Goal: Check status: Check status

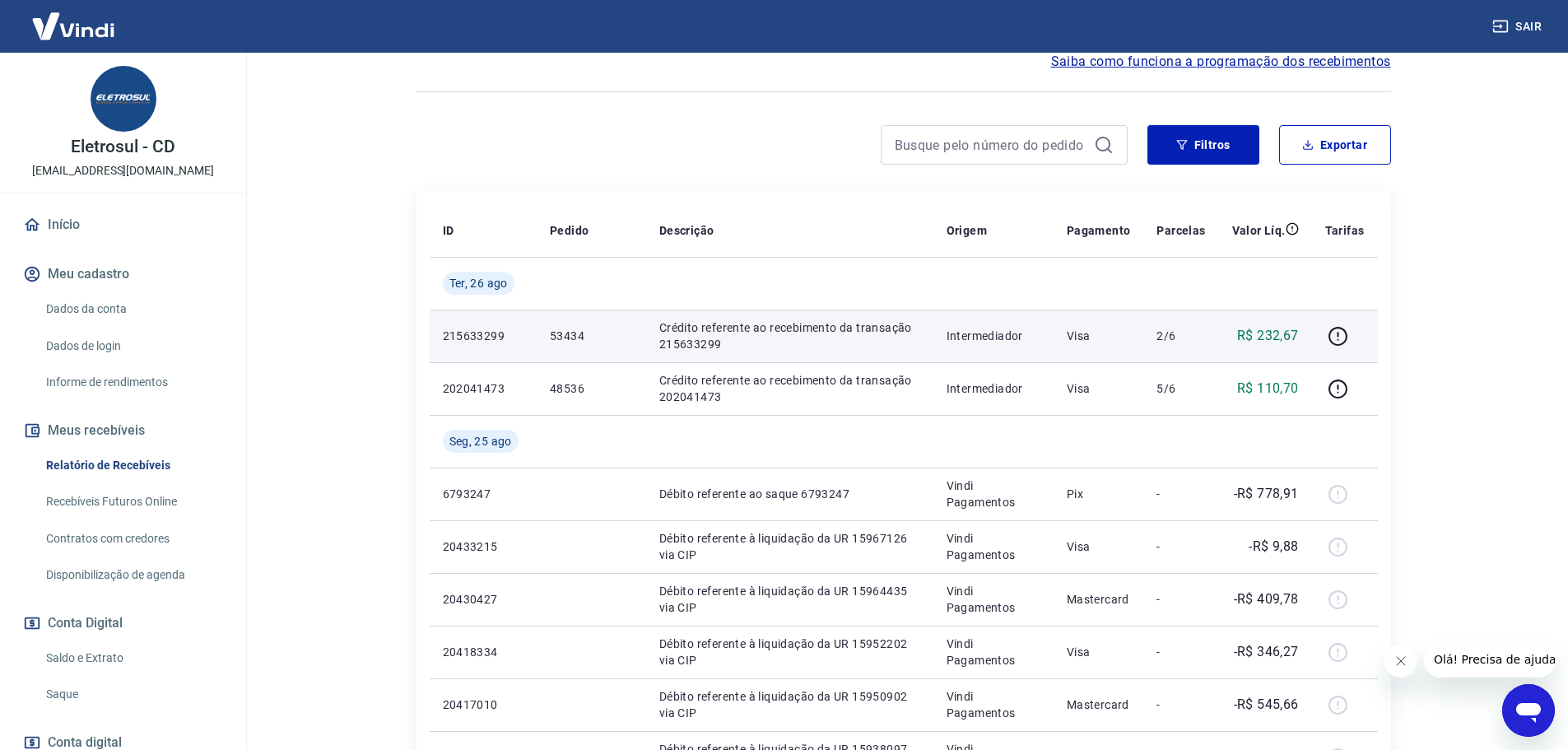
scroll to position [165, 0]
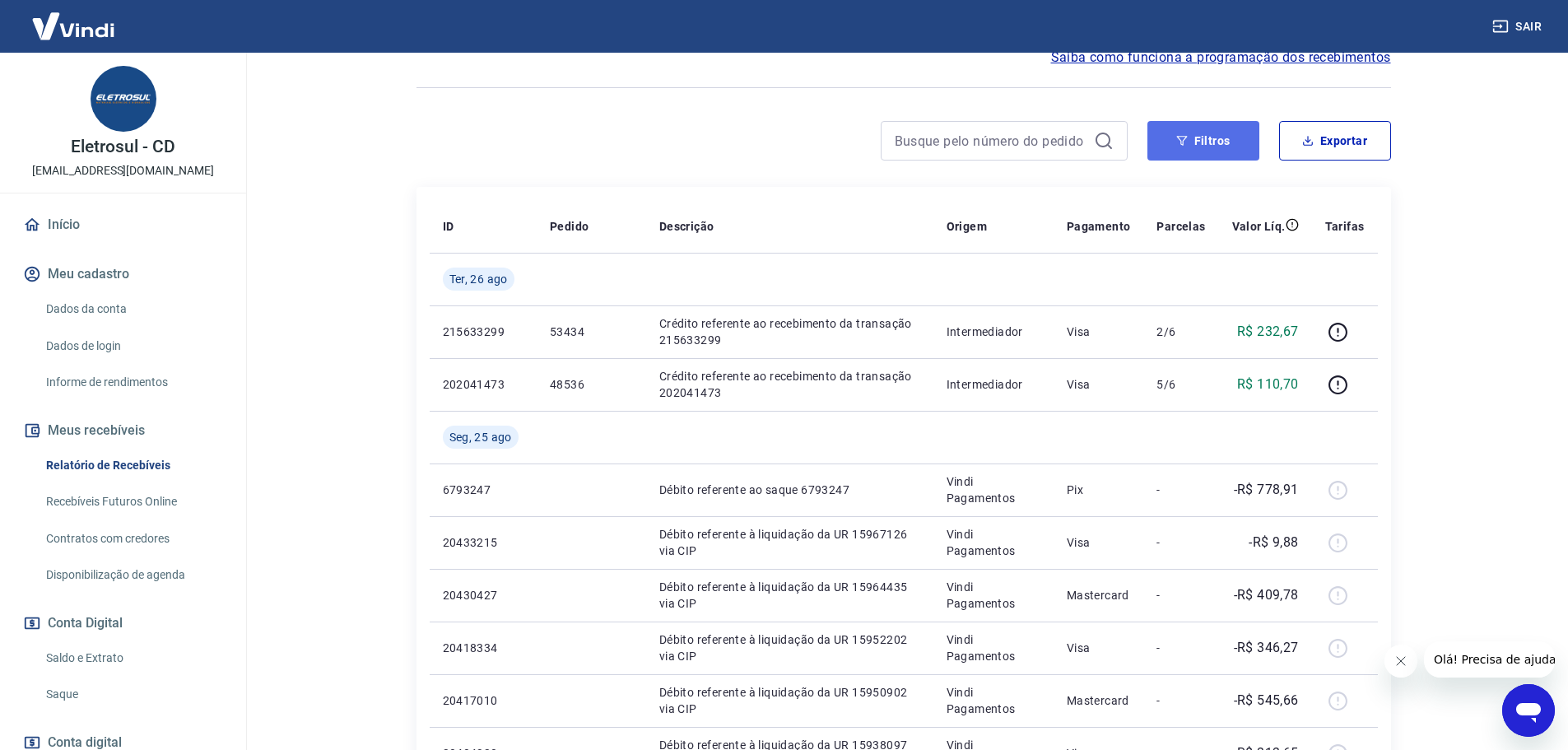
click at [1179, 137] on icon "button" at bounding box center [1181, 141] width 11 height 10
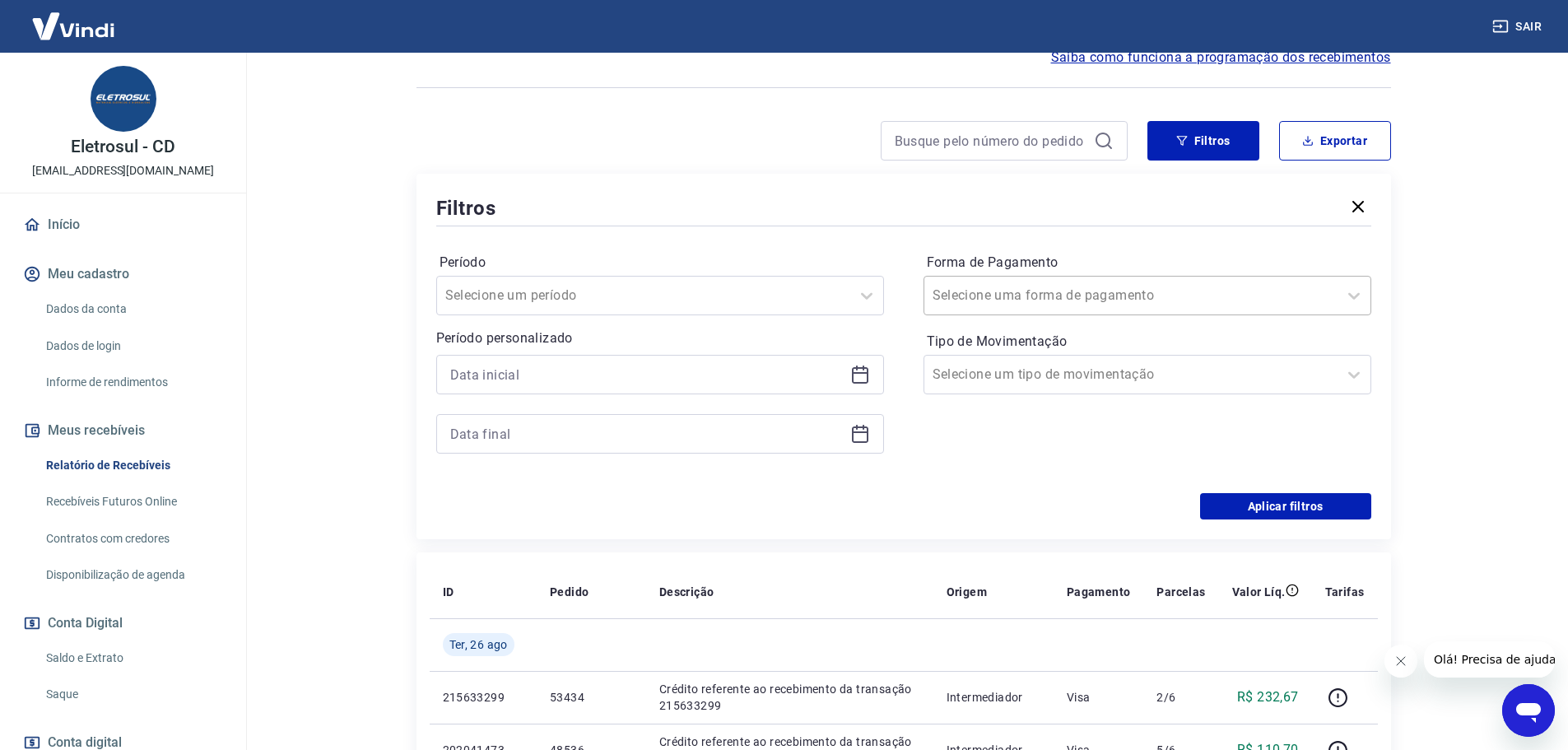
click at [1106, 294] on div at bounding box center [1131, 295] width 397 height 23
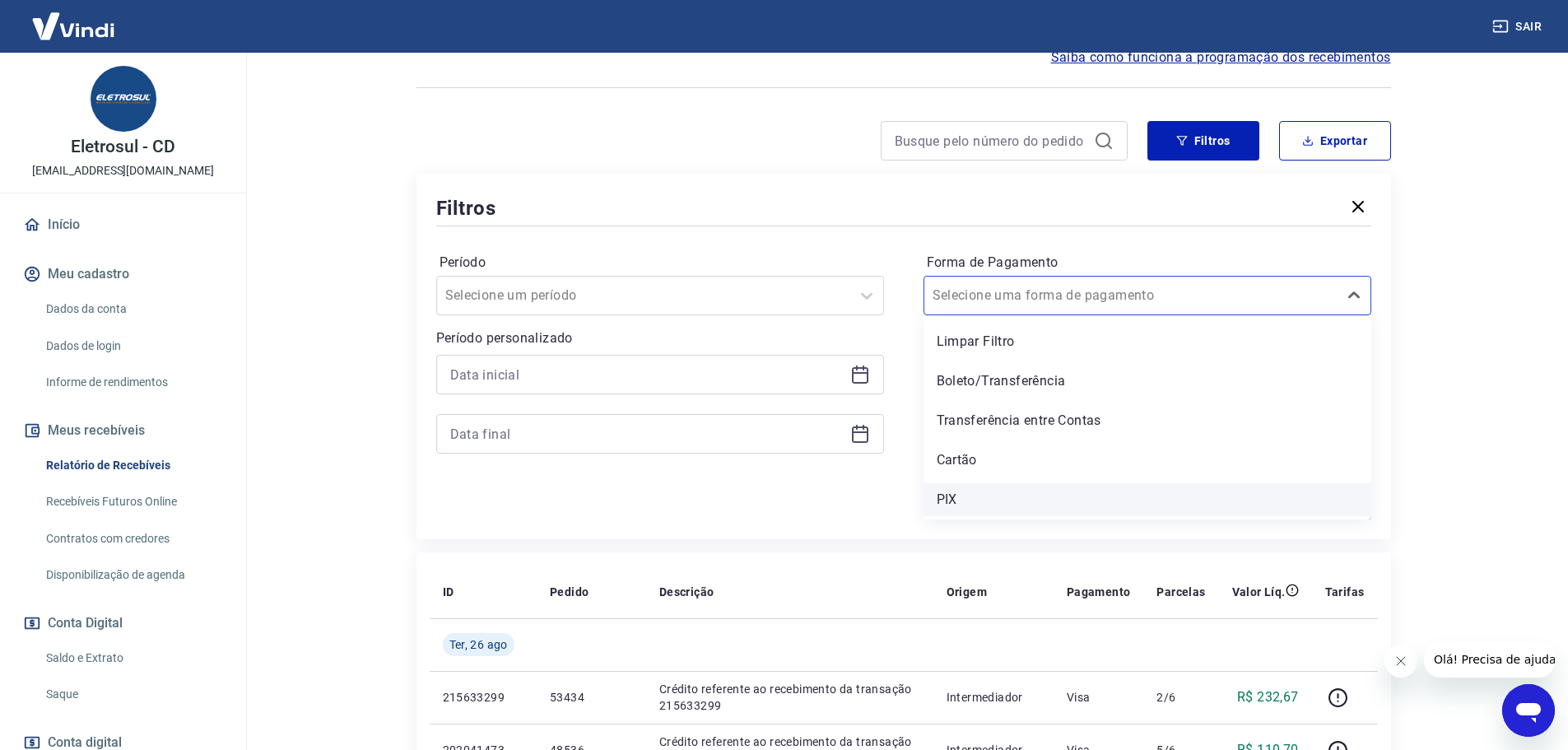
click at [1042, 506] on div "PIX" at bounding box center [1147, 499] width 448 height 33
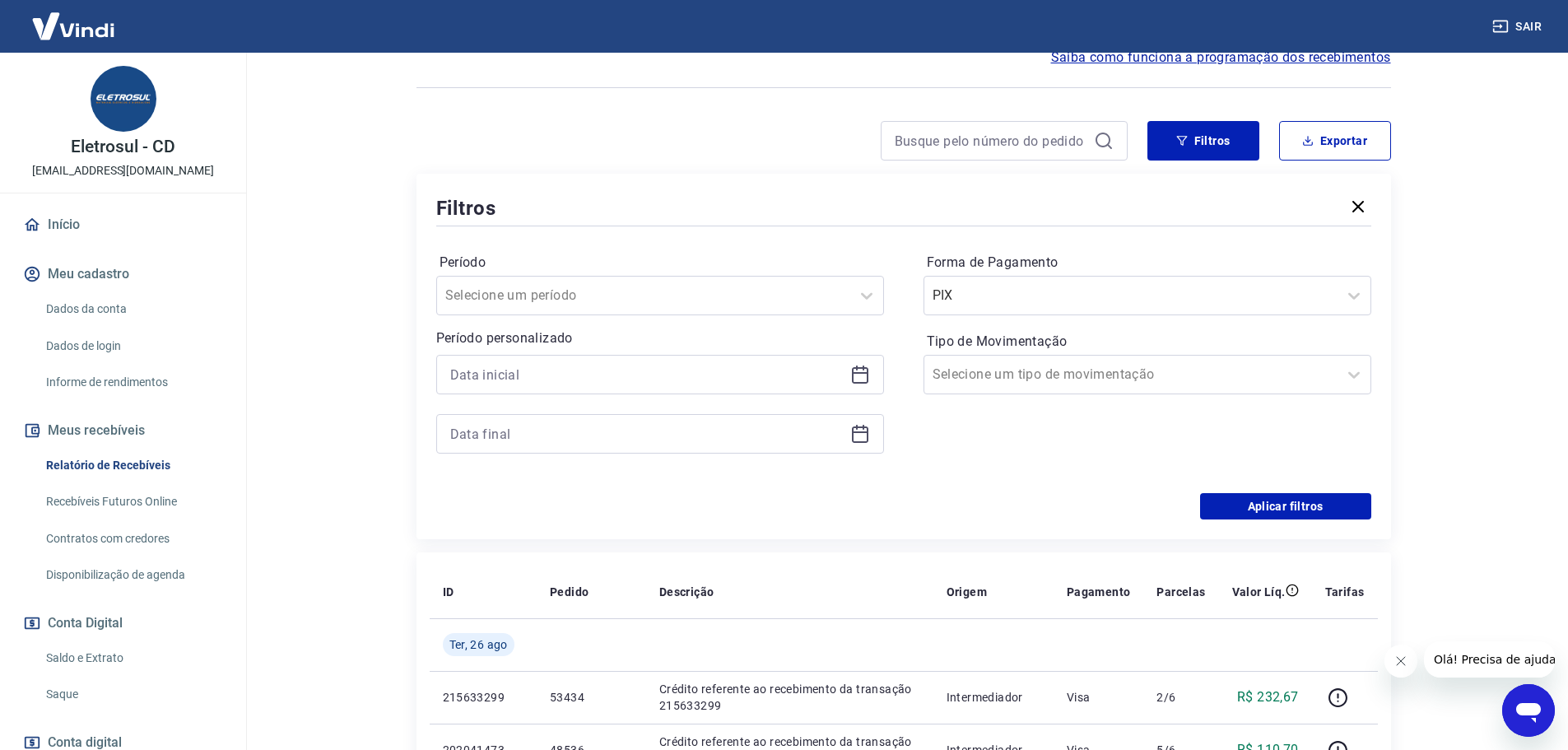
click at [1326, 492] on div "Período Selecione um período Período personalizado Forma de Pagamento PIX Tipo …" at bounding box center [903, 361] width 935 height 263
drag, startPoint x: 1325, startPoint y: 500, endPoint x: 346, endPoint y: 747, distance: 1009.7
click at [1325, 499] on button "Aplicar filtros" at bounding box center [1286, 506] width 172 height 26
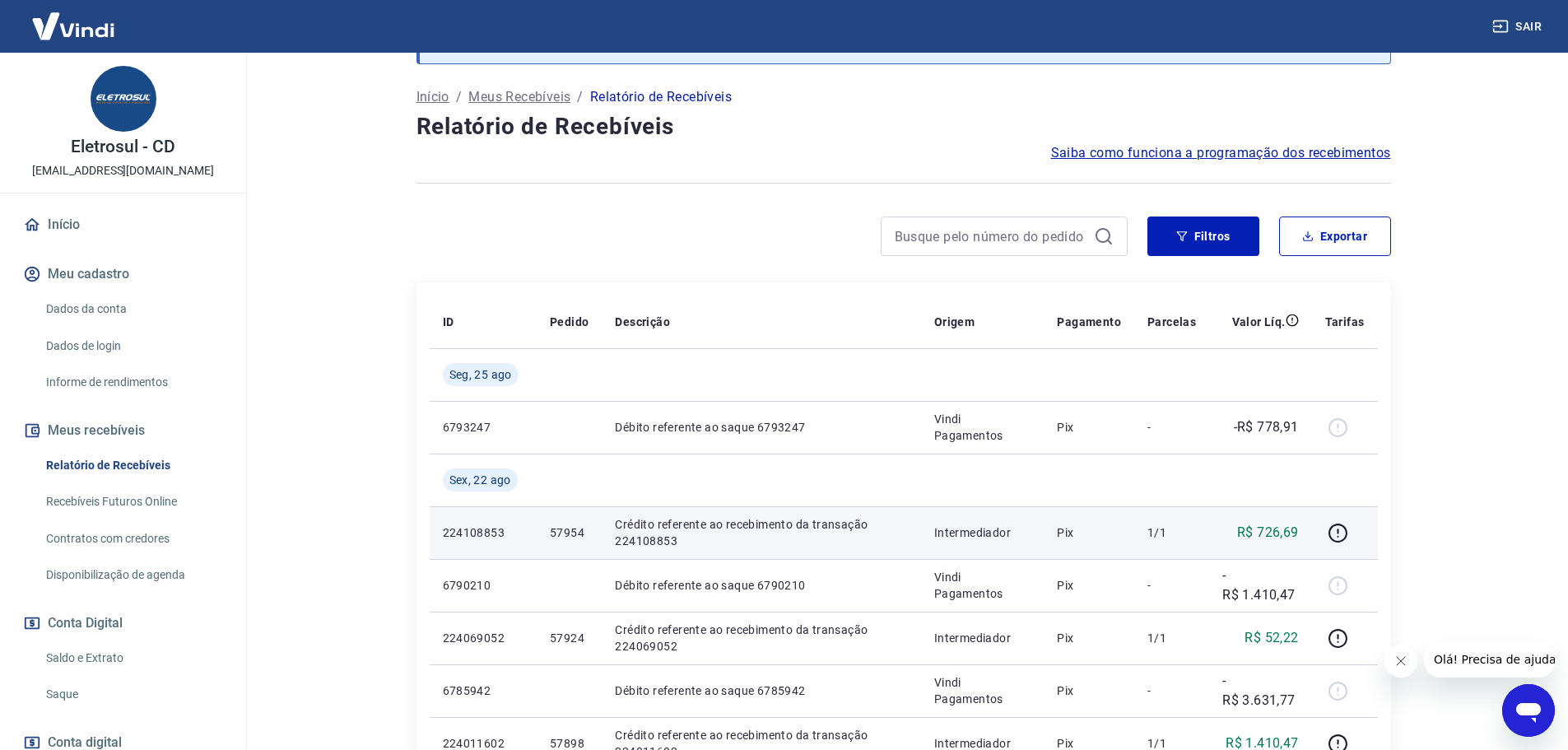
scroll to position [247, 0]
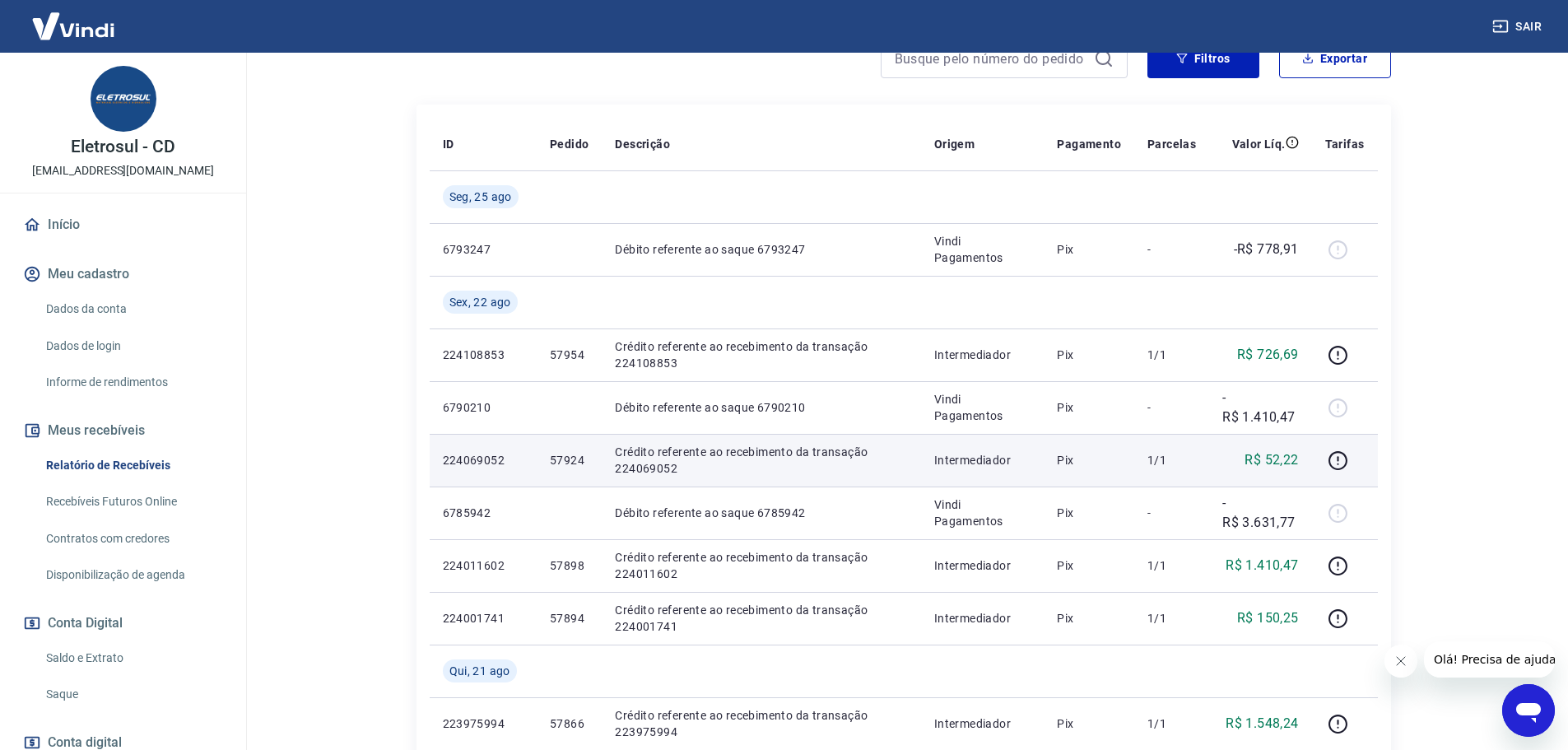
click at [547, 470] on td "57924" at bounding box center [569, 460] width 65 height 53
click at [562, 457] on p "57924" at bounding box center [569, 460] width 39 height 17
copy p "57924"
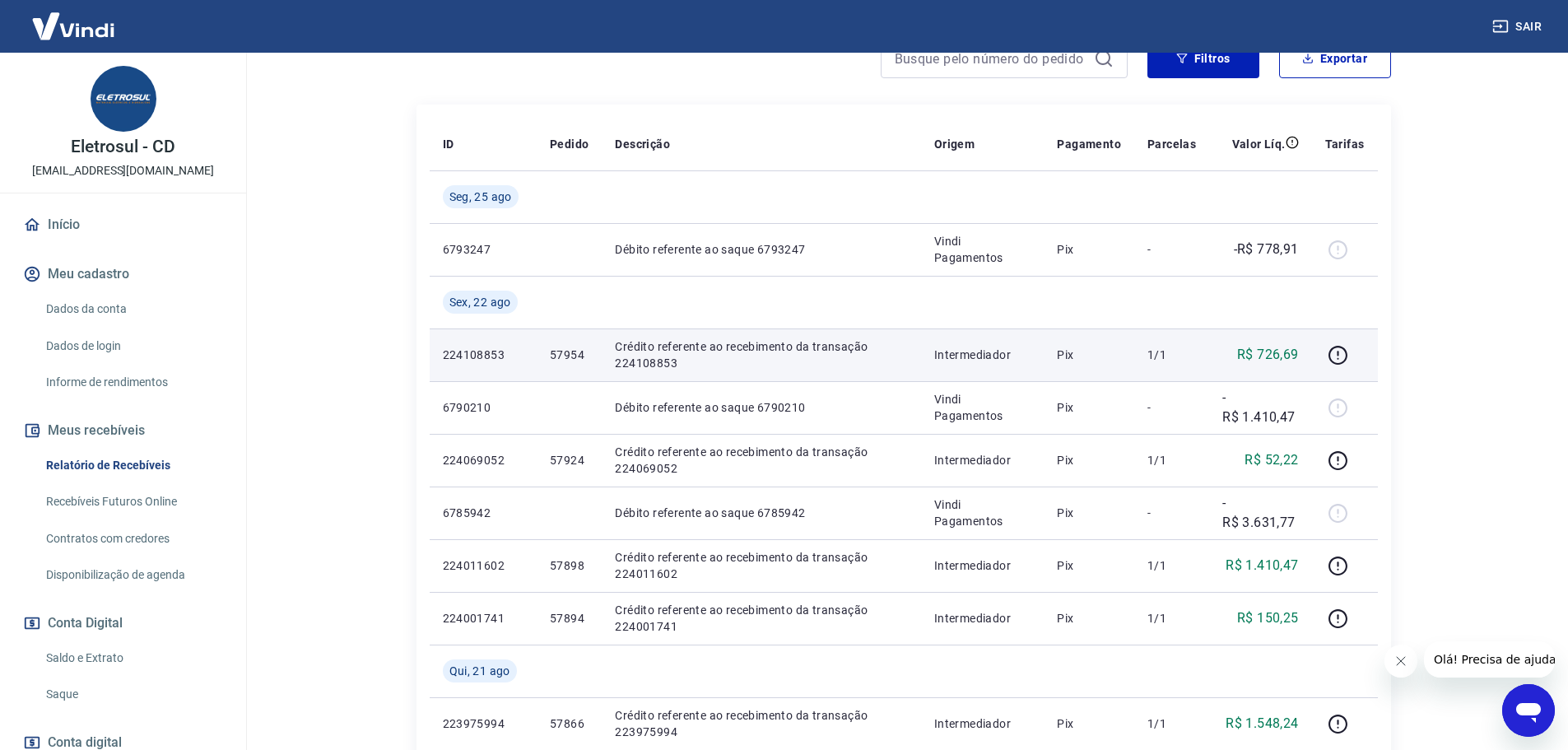
click at [558, 354] on p "57954" at bounding box center [569, 354] width 39 height 17
click at [584, 346] on p "57954" at bounding box center [569, 354] width 39 height 17
click at [581, 348] on p "57954" at bounding box center [569, 354] width 39 height 17
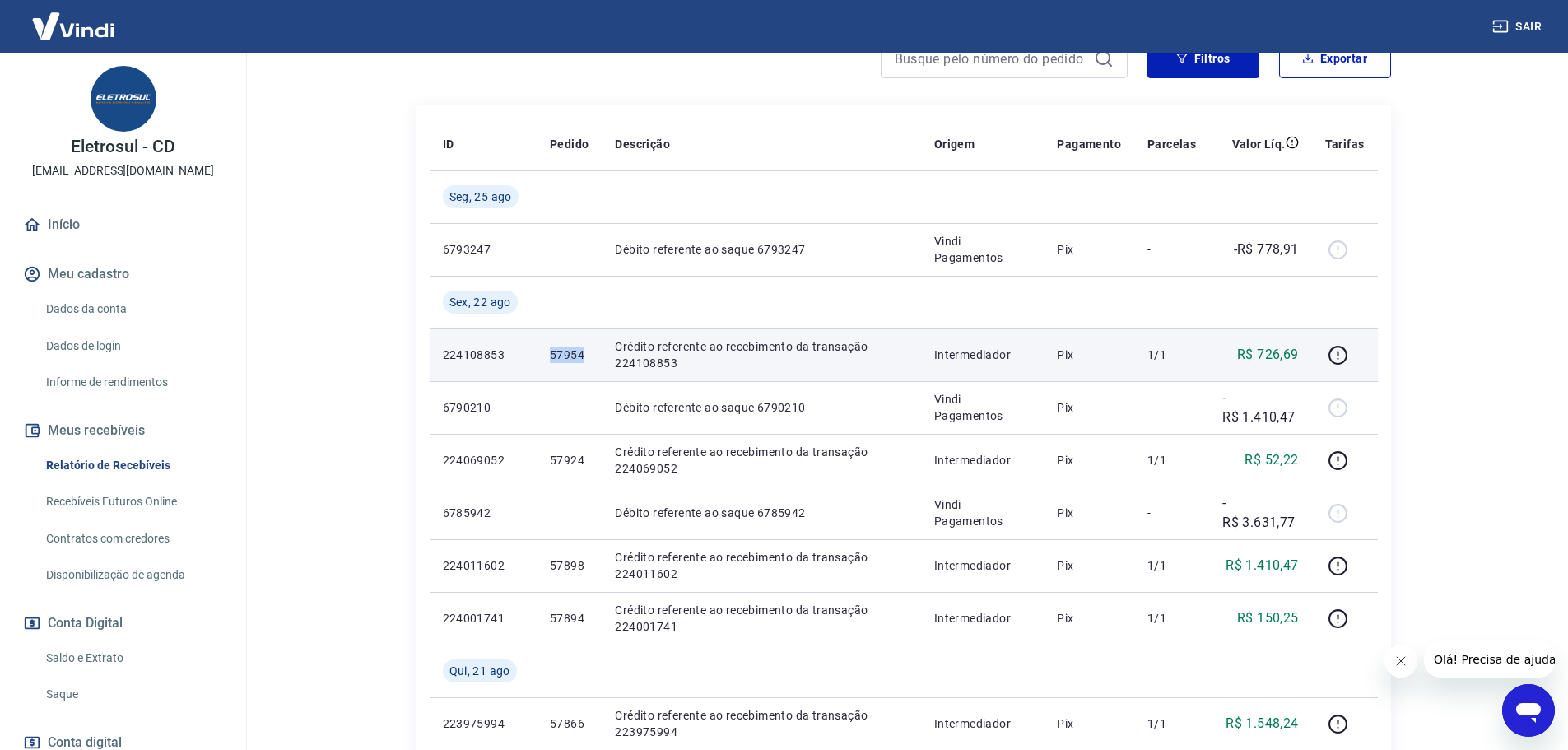
click at [581, 348] on p "57954" at bounding box center [569, 354] width 39 height 17
copy p "57954"
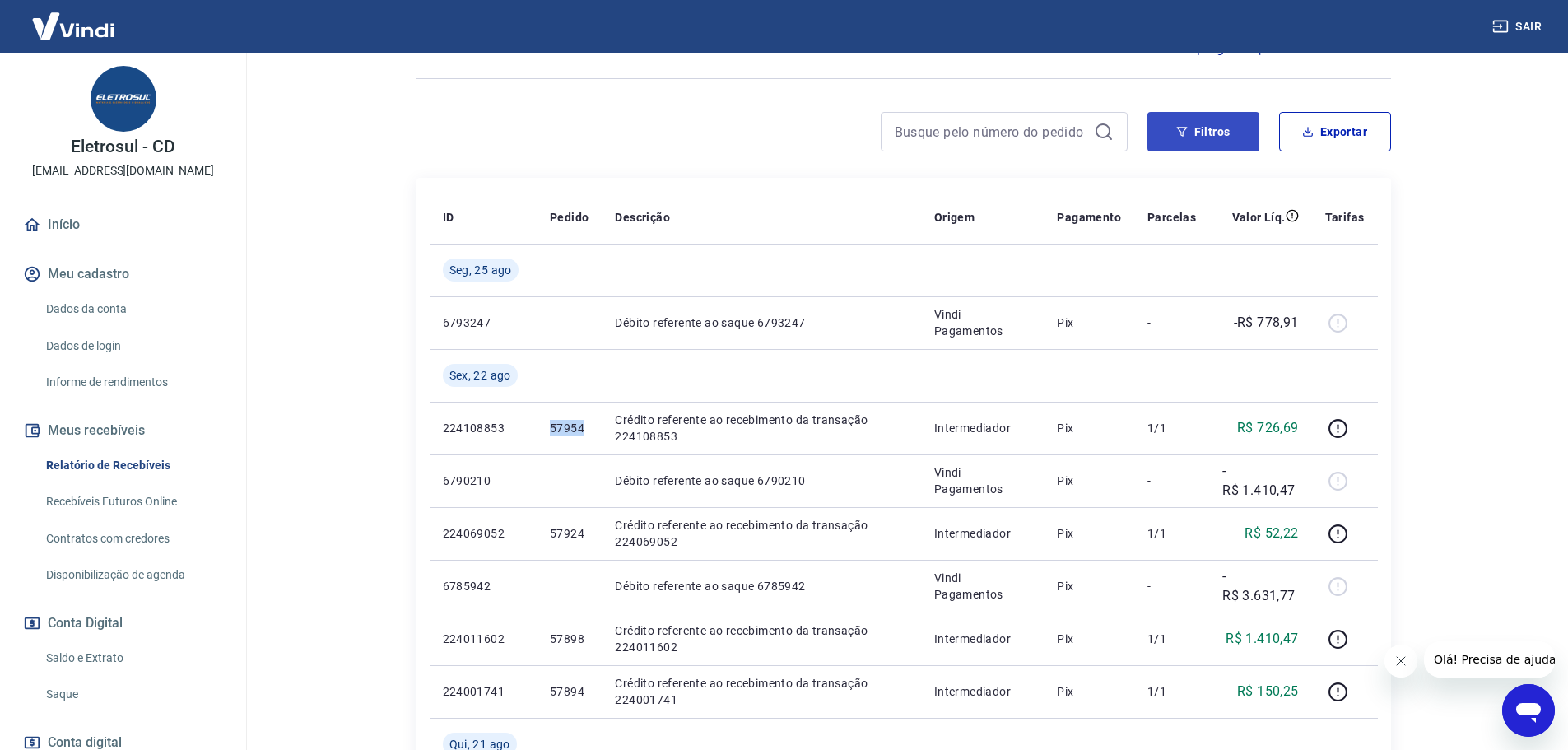
scroll to position [83, 0]
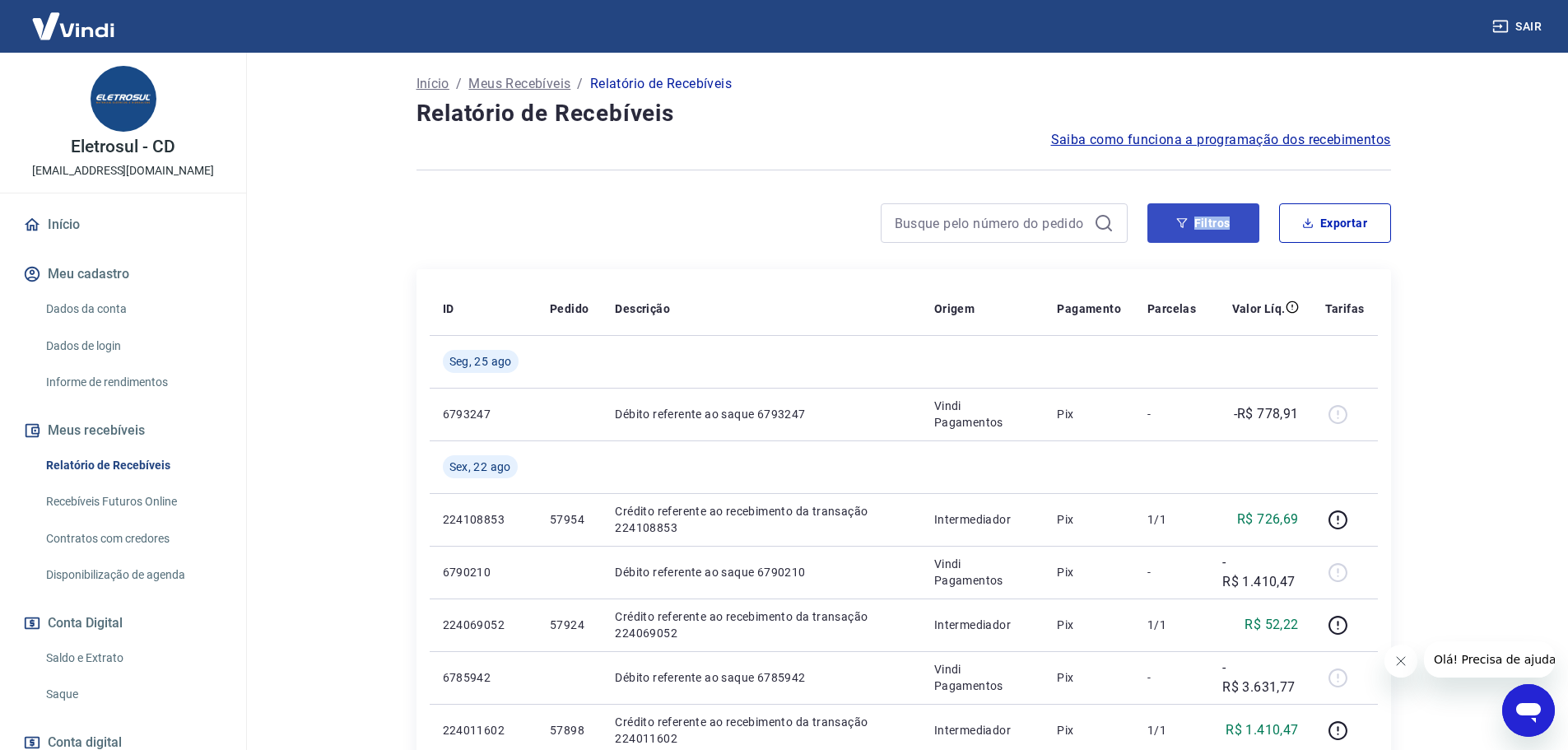
click at [1213, 242] on div "Filtros Exportar" at bounding box center [904, 229] width 975 height 53
click at [1198, 241] on button "Filtros" at bounding box center [1203, 223] width 112 height 40
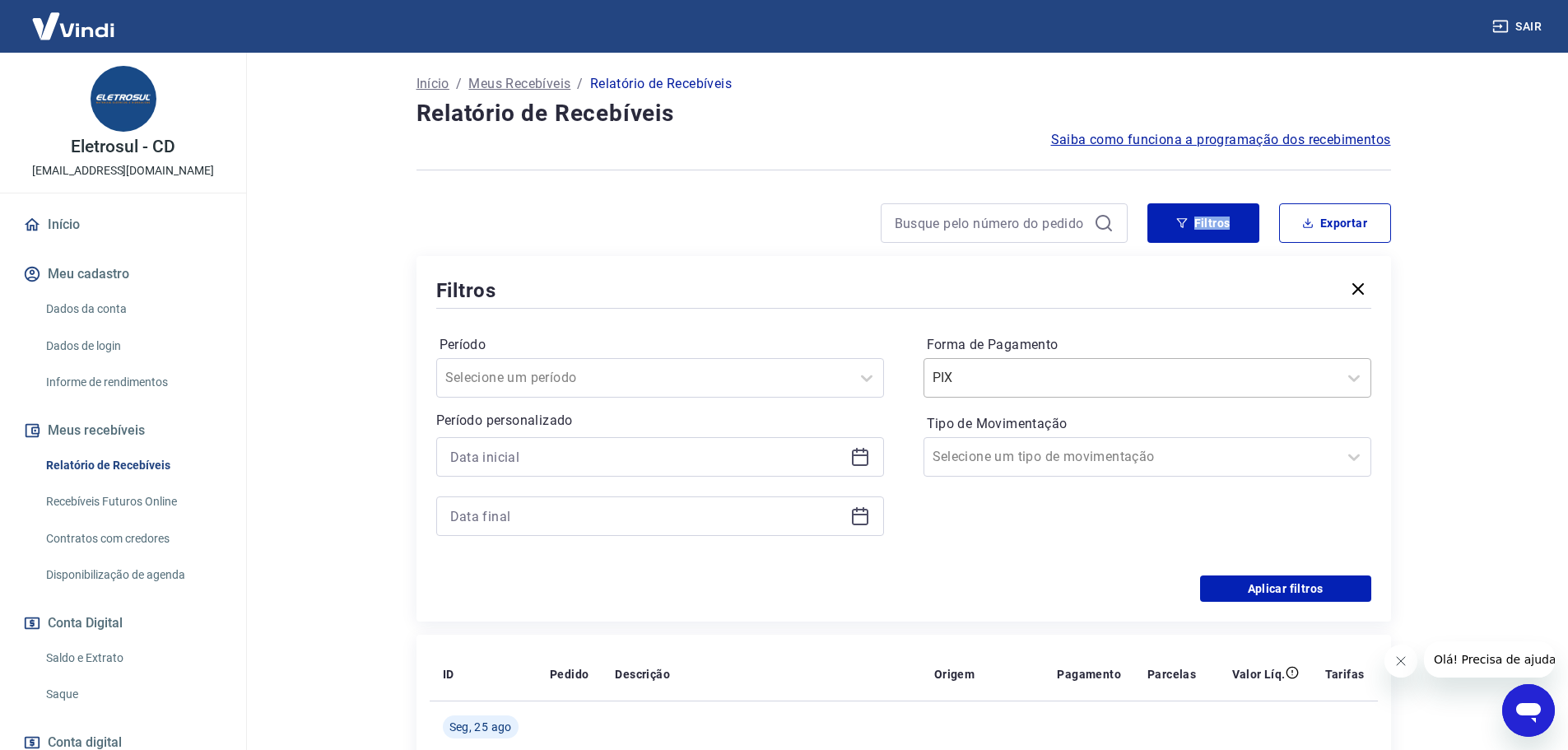
click at [988, 374] on input "Forma de Pagamento" at bounding box center [1015, 378] width 167 height 20
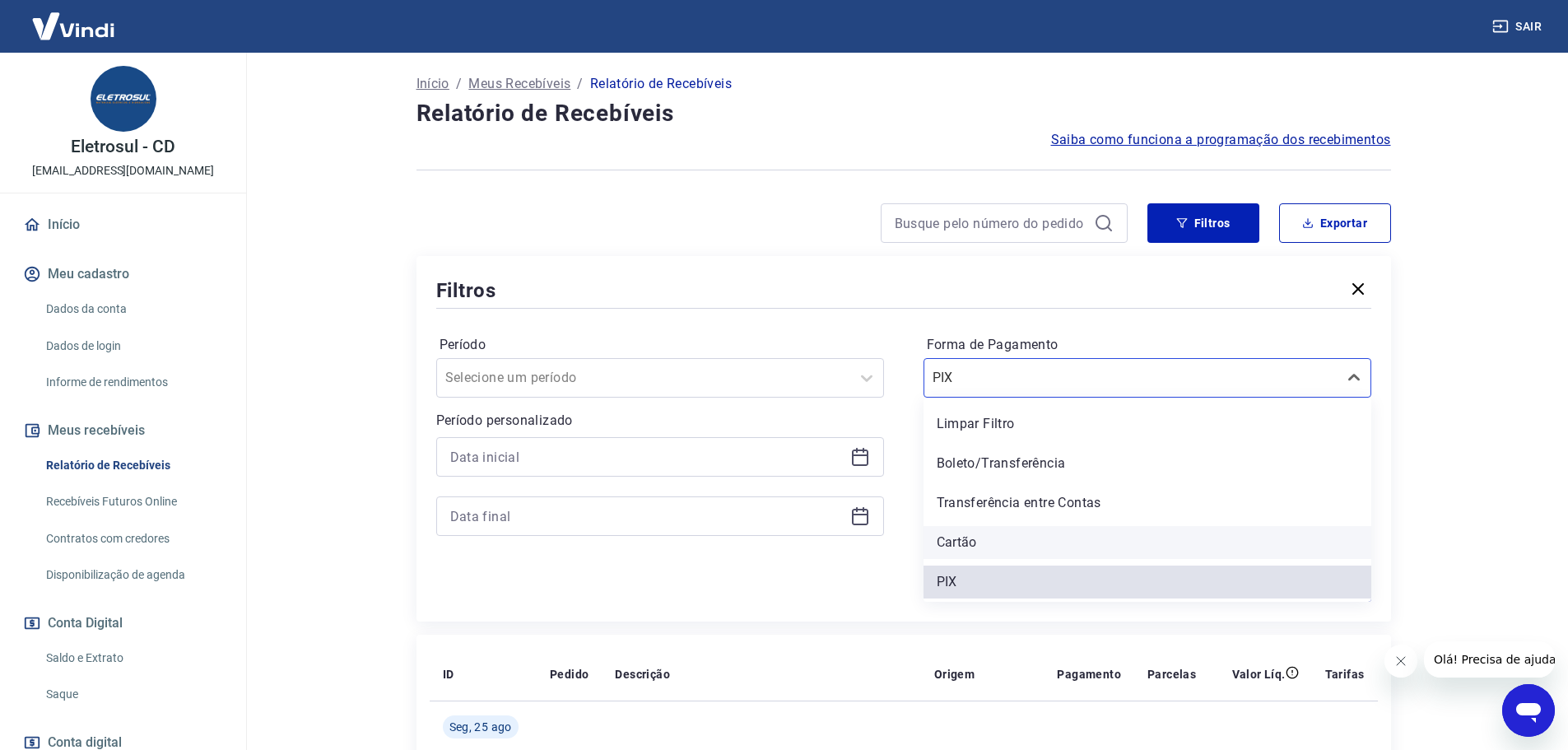
click at [981, 531] on div "Cartão" at bounding box center [1147, 542] width 448 height 33
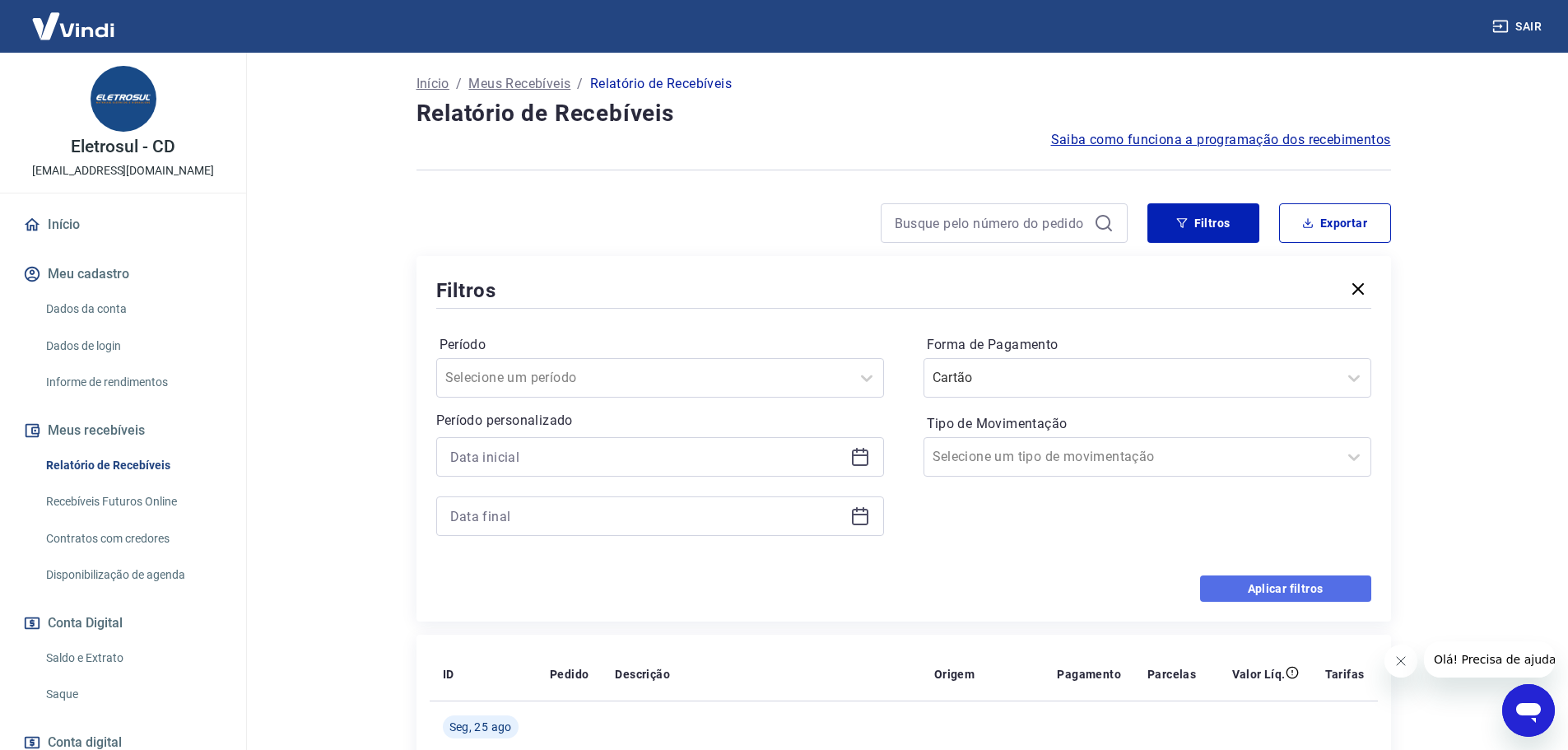
click at [1308, 590] on button "Aplicar filtros" at bounding box center [1286, 588] width 172 height 26
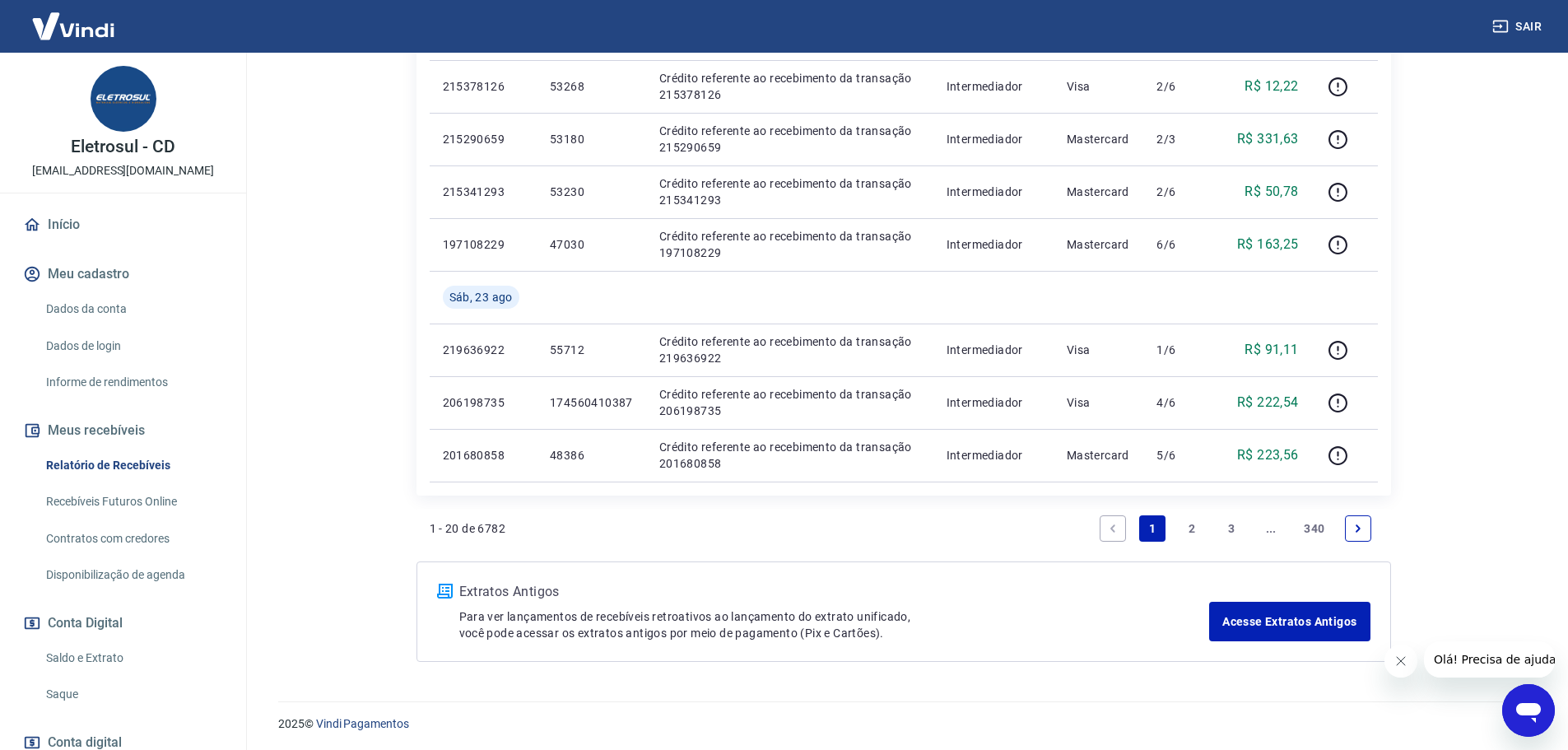
scroll to position [1203, 0]
click at [1357, 534] on link "Next page" at bounding box center [1358, 526] width 26 height 26
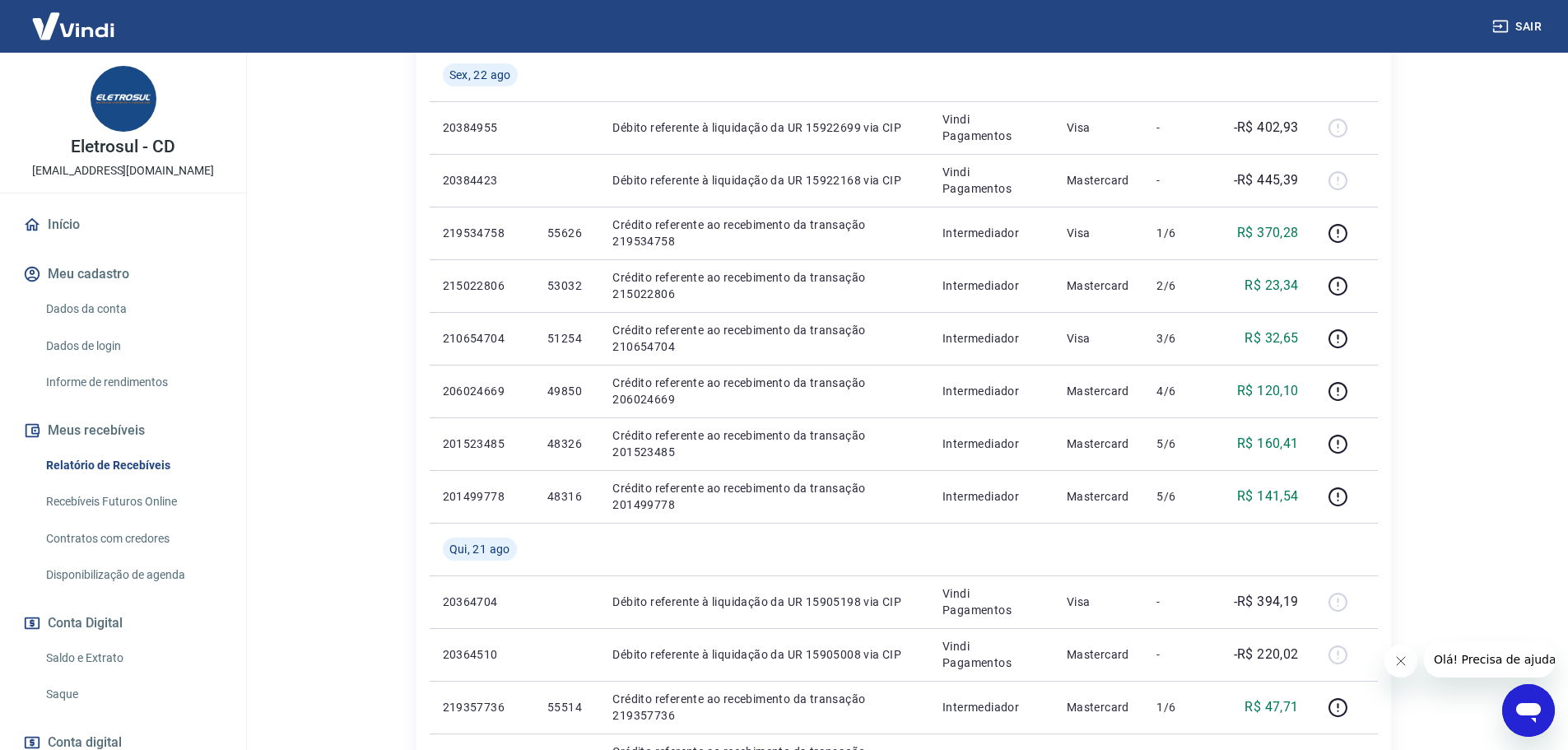
scroll to position [329, 0]
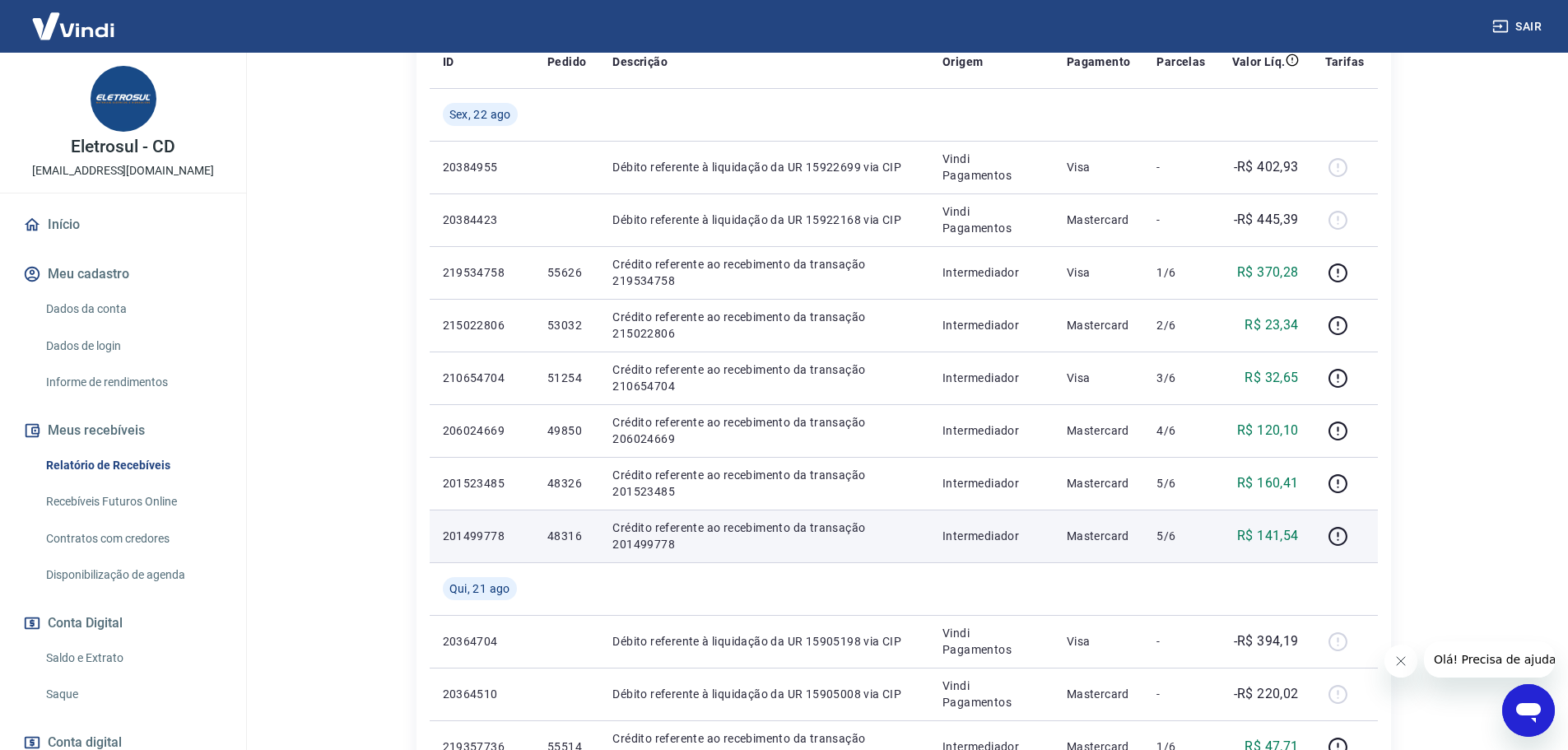
click at [567, 535] on p "48316" at bounding box center [567, 536] width 39 height 17
copy p "48316"
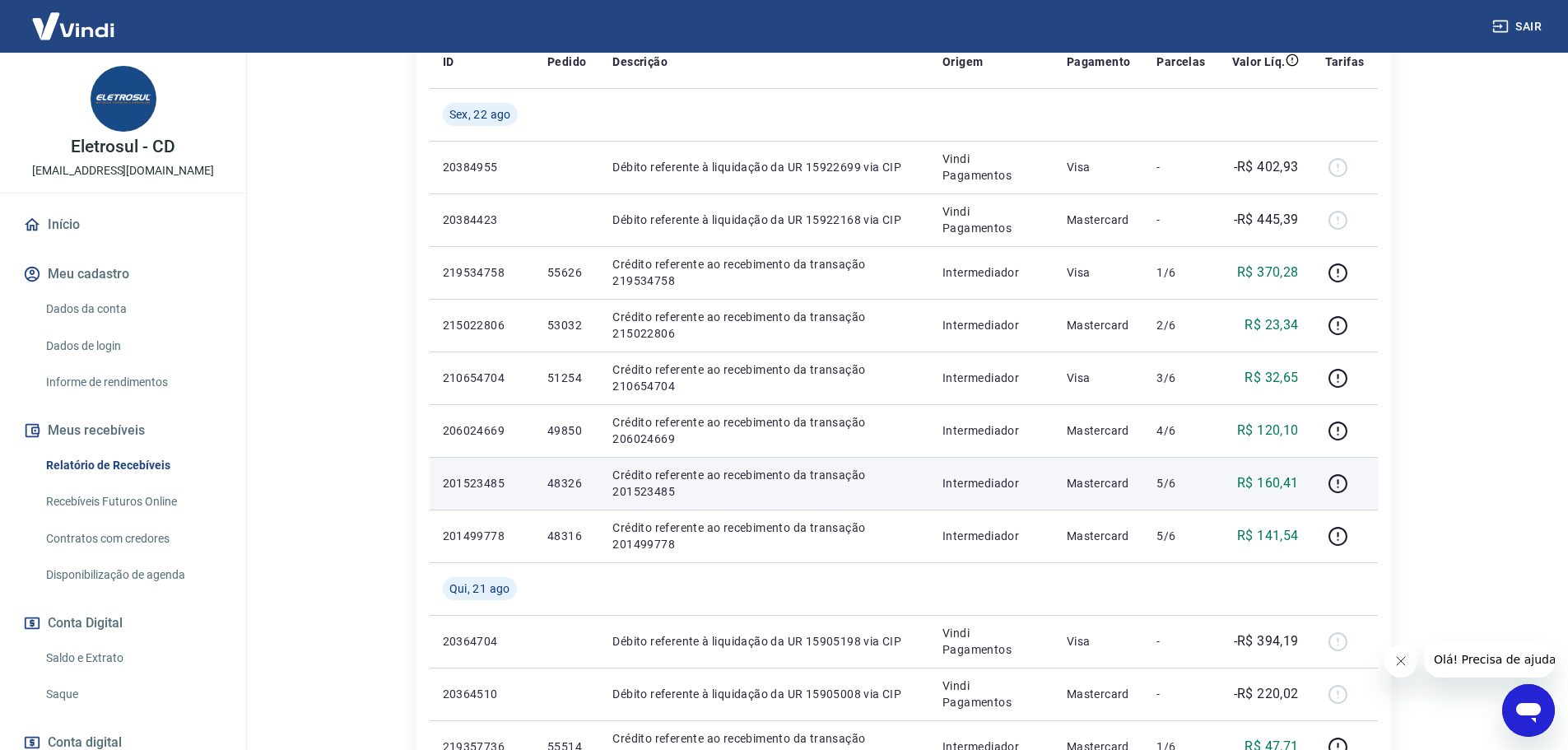
click at [567, 469] on td "48326" at bounding box center [567, 483] width 65 height 53
copy p "48326"
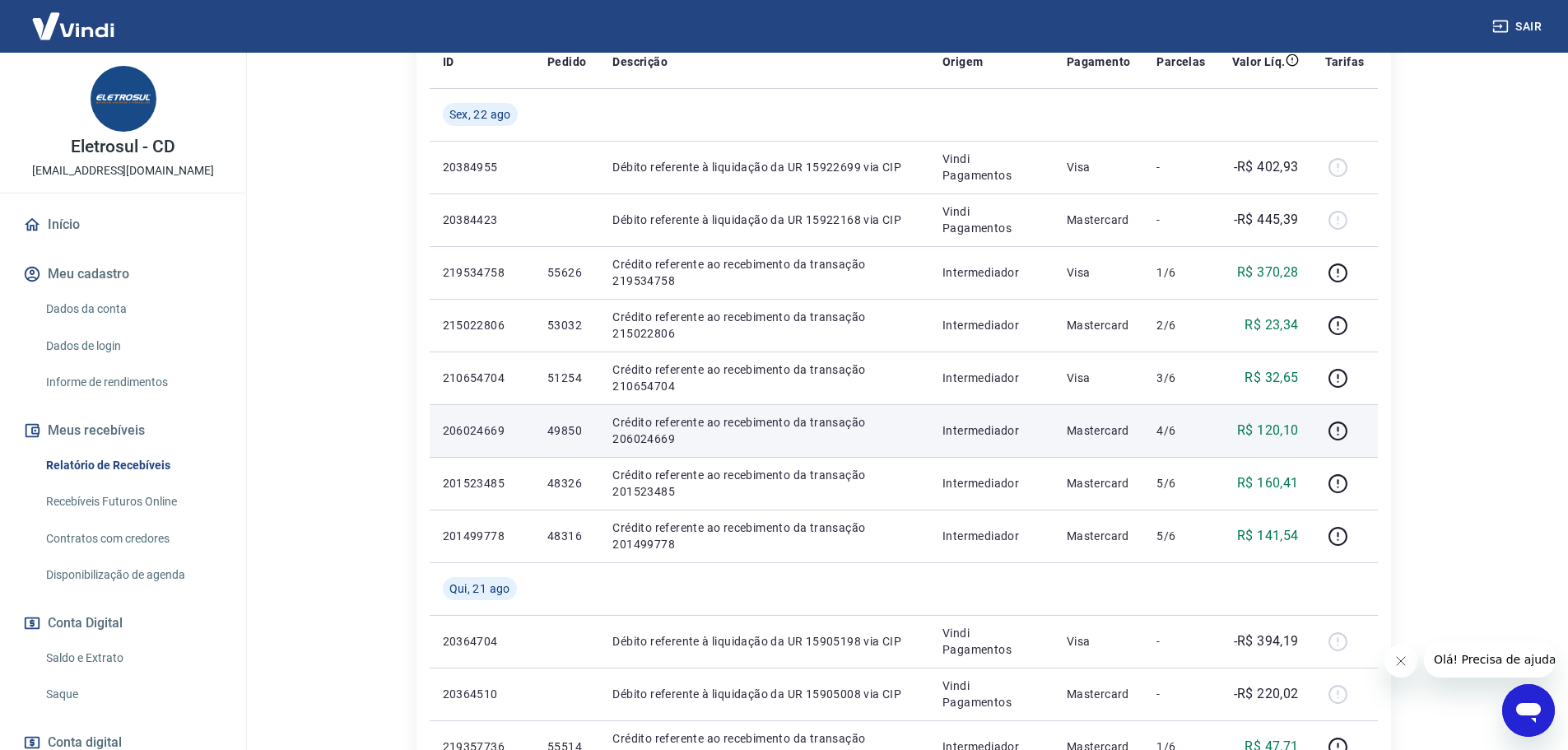
click at [574, 435] on p "49850" at bounding box center [567, 430] width 39 height 17
copy p "49850"
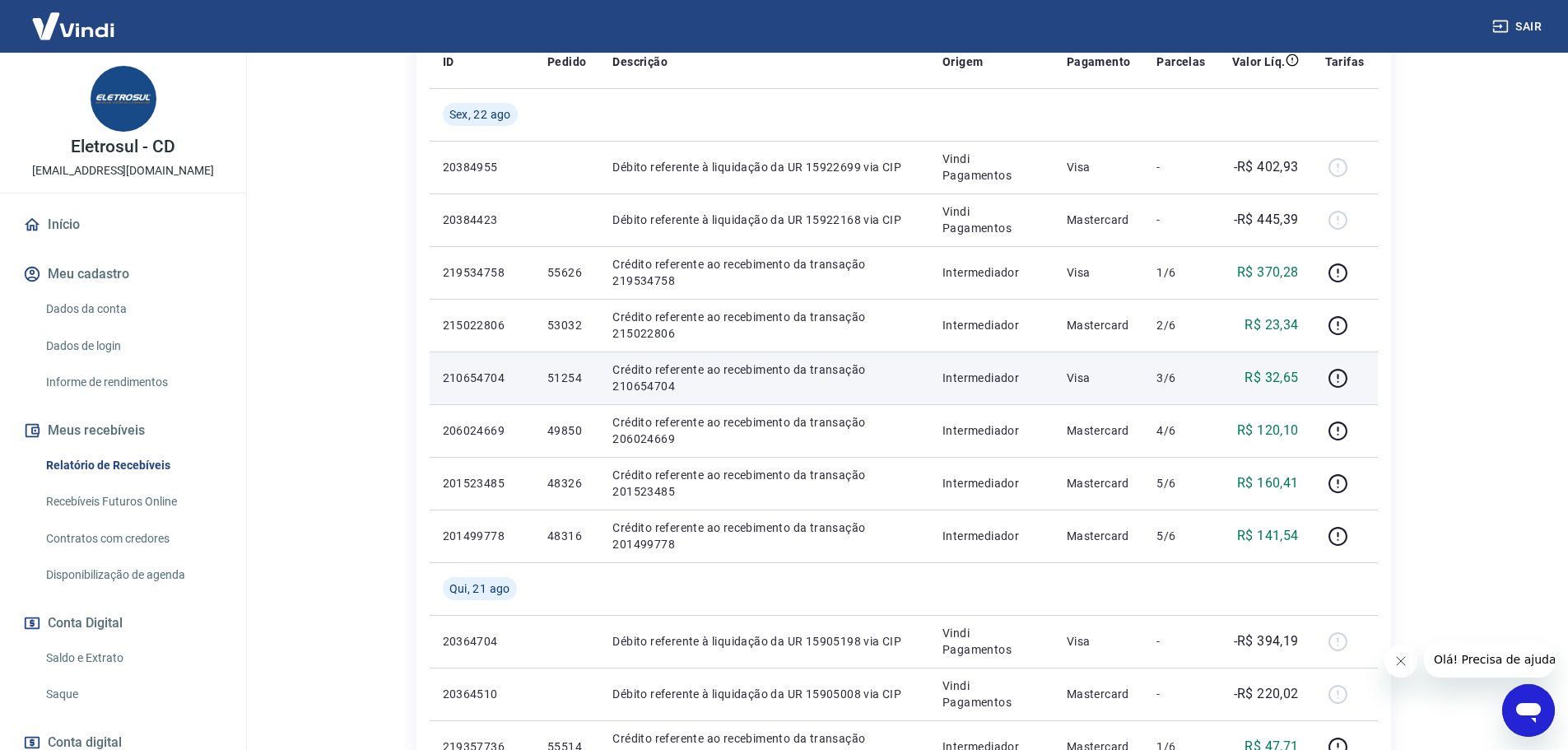
click at [574, 381] on p "51254" at bounding box center [567, 378] width 39 height 17
copy p "51254"
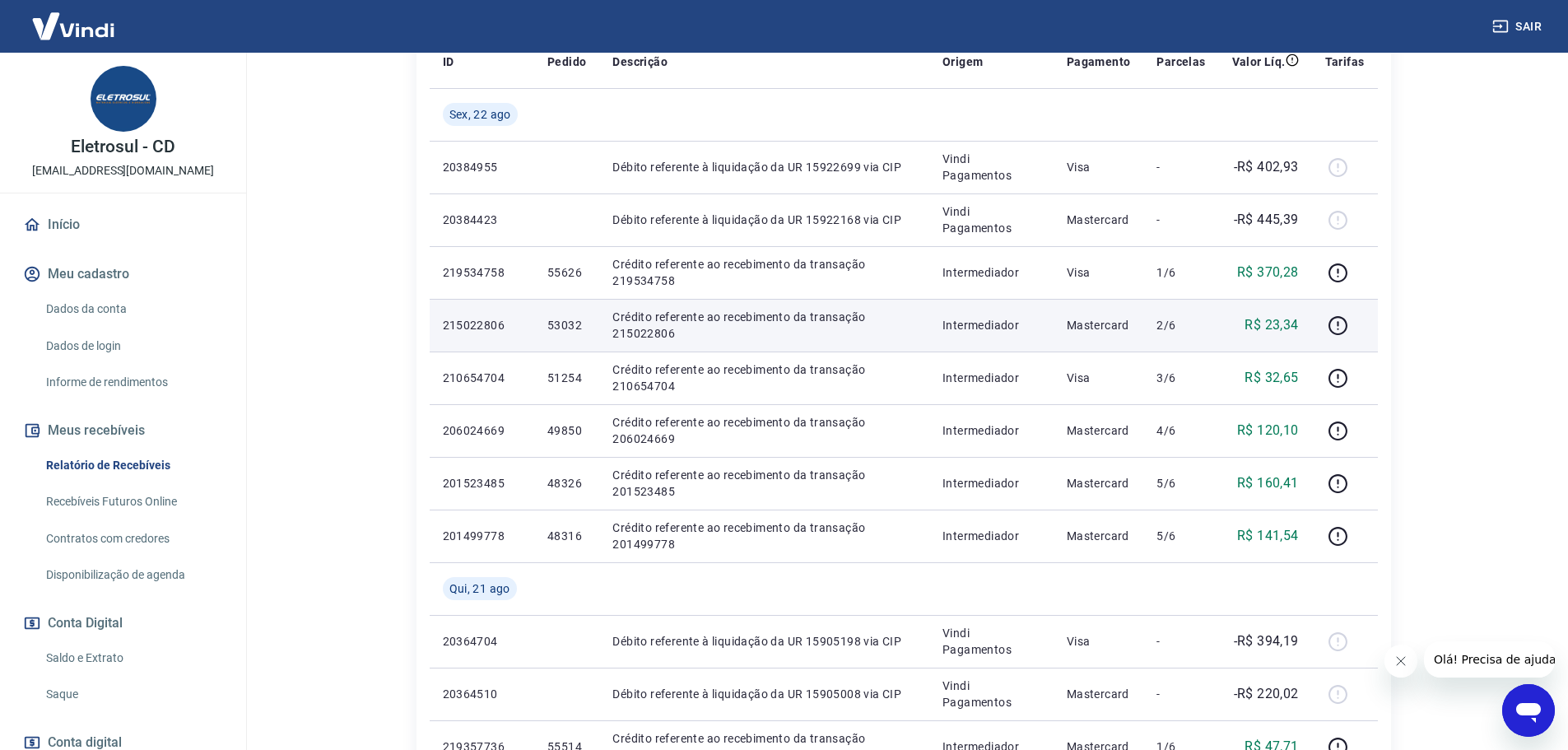
click at [570, 321] on p "53032" at bounding box center [567, 325] width 39 height 17
copy p "53032"
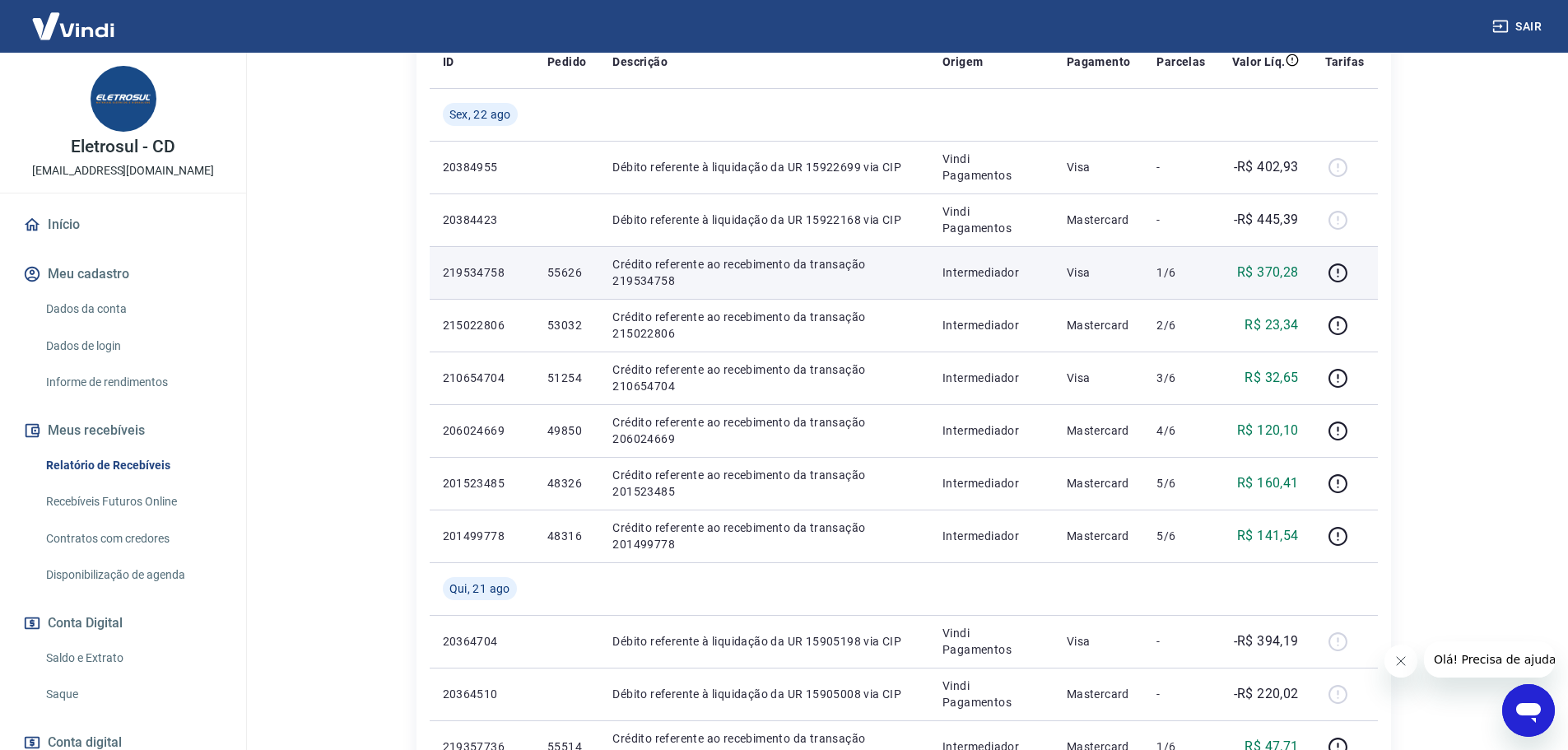
click at [572, 270] on p "55626" at bounding box center [567, 272] width 39 height 17
copy p "55626"
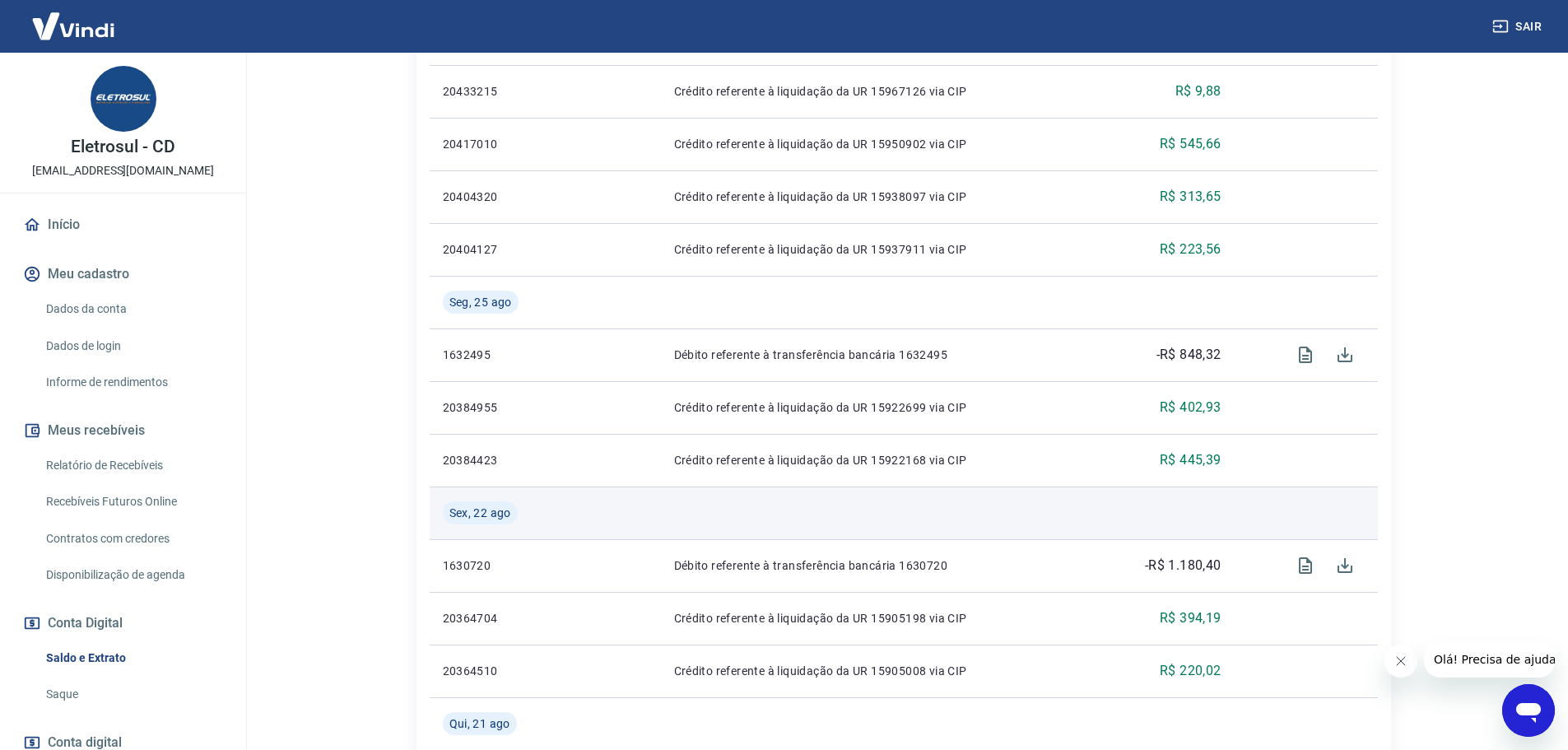
scroll to position [658, 0]
